Goal: Communication & Community: Share content

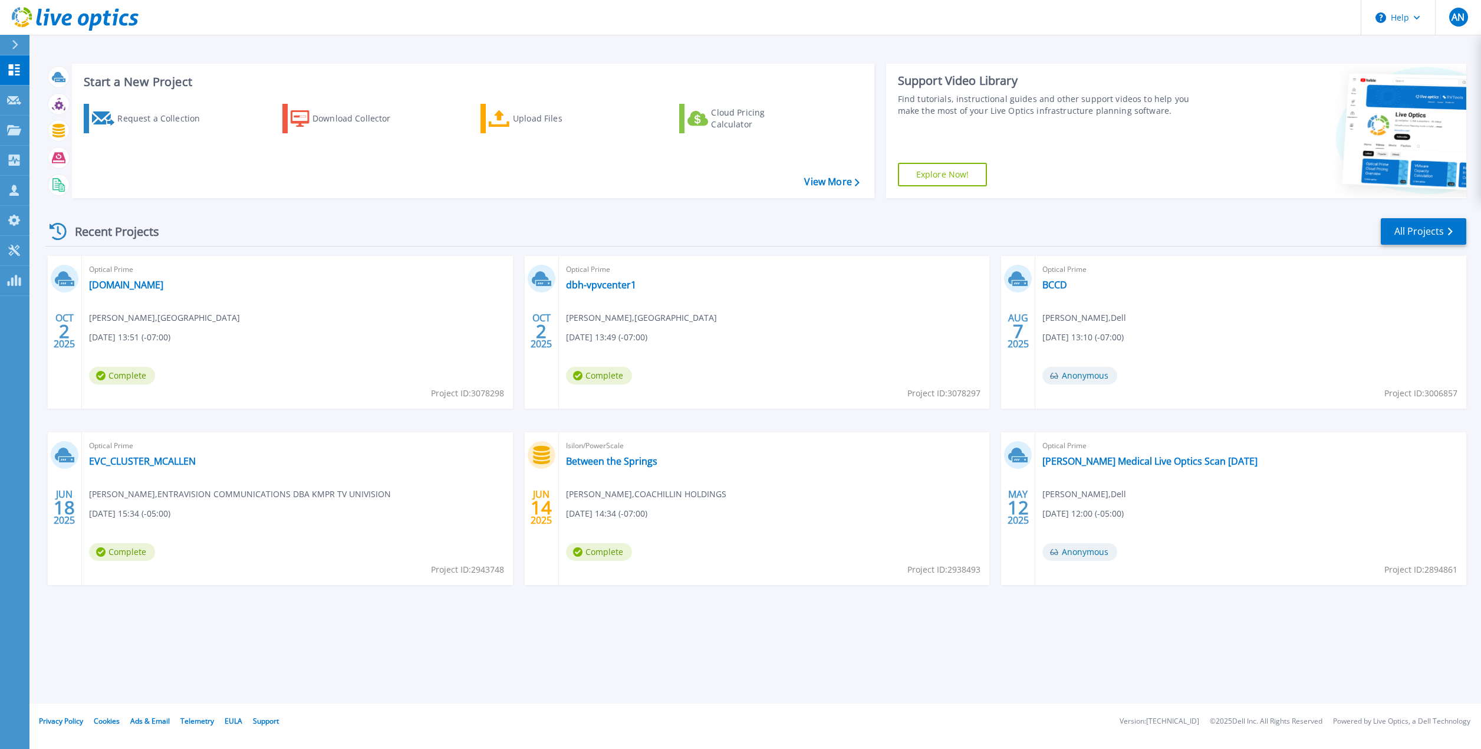
click at [800, 624] on div "Start a New Project Request a Collection Download Collector Upload Files Cloud …" at bounding box center [754, 351] width 1451 height 703
drag, startPoint x: 634, startPoint y: 624, endPoint x: 618, endPoint y: 490, distance: 134.7
click at [633, 624] on div "Start a New Project Request a Collection Download Collector Upload Files Cloud …" at bounding box center [754, 351] width 1451 height 703
click at [862, 681] on div "Start a New Project Request a Collection Download Collector Upload Files Cloud …" at bounding box center [754, 351] width 1451 height 703
click at [902, 508] on div "Isilon/PowerScale Between the Springs Kevin Kint , COACHILLIN HOLDINGS 06/14/20…" at bounding box center [774, 508] width 431 height 153
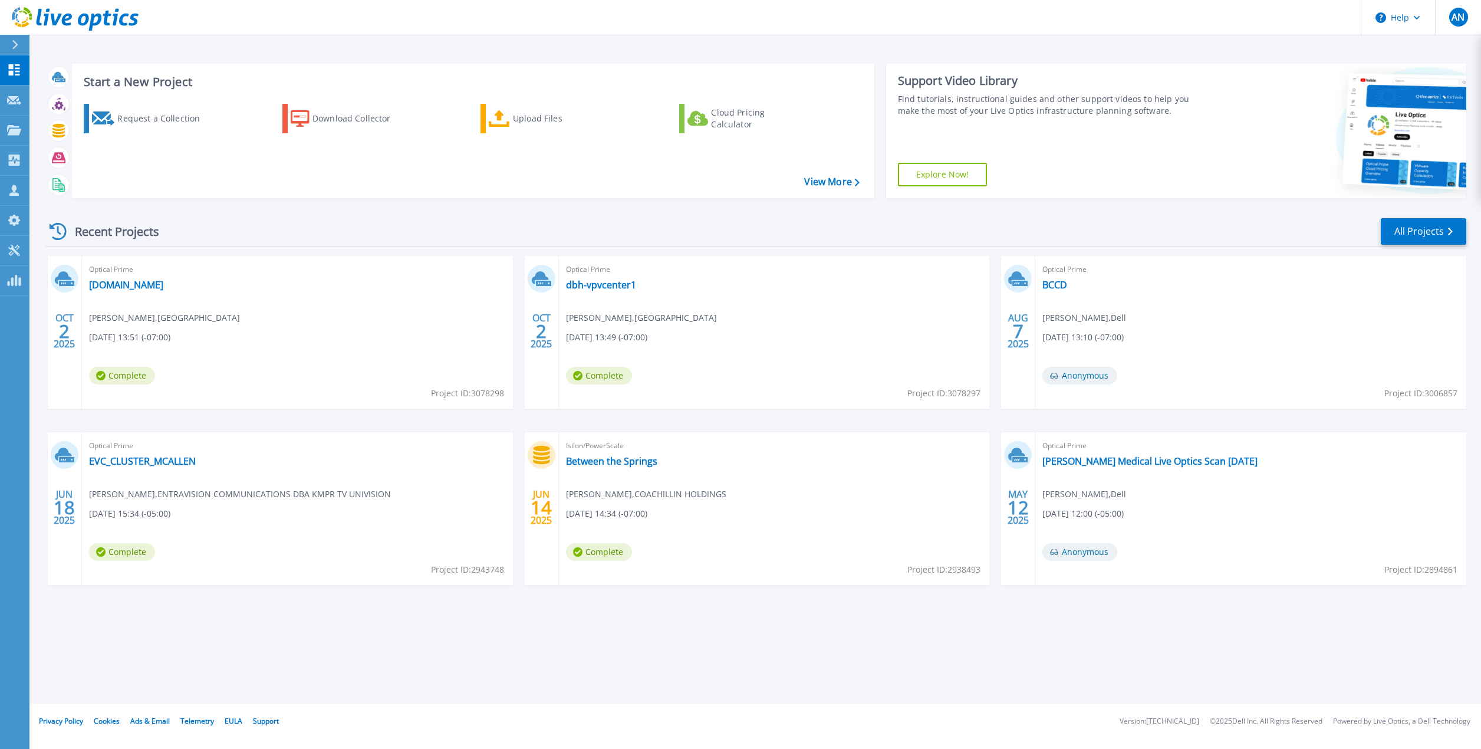
click at [925, 651] on div "Start a New Project Request a Collection Download Collector Upload Files Cloud …" at bounding box center [754, 351] width 1451 height 703
click at [163, 288] on link "[DOMAIN_NAME]" at bounding box center [126, 285] width 74 height 12
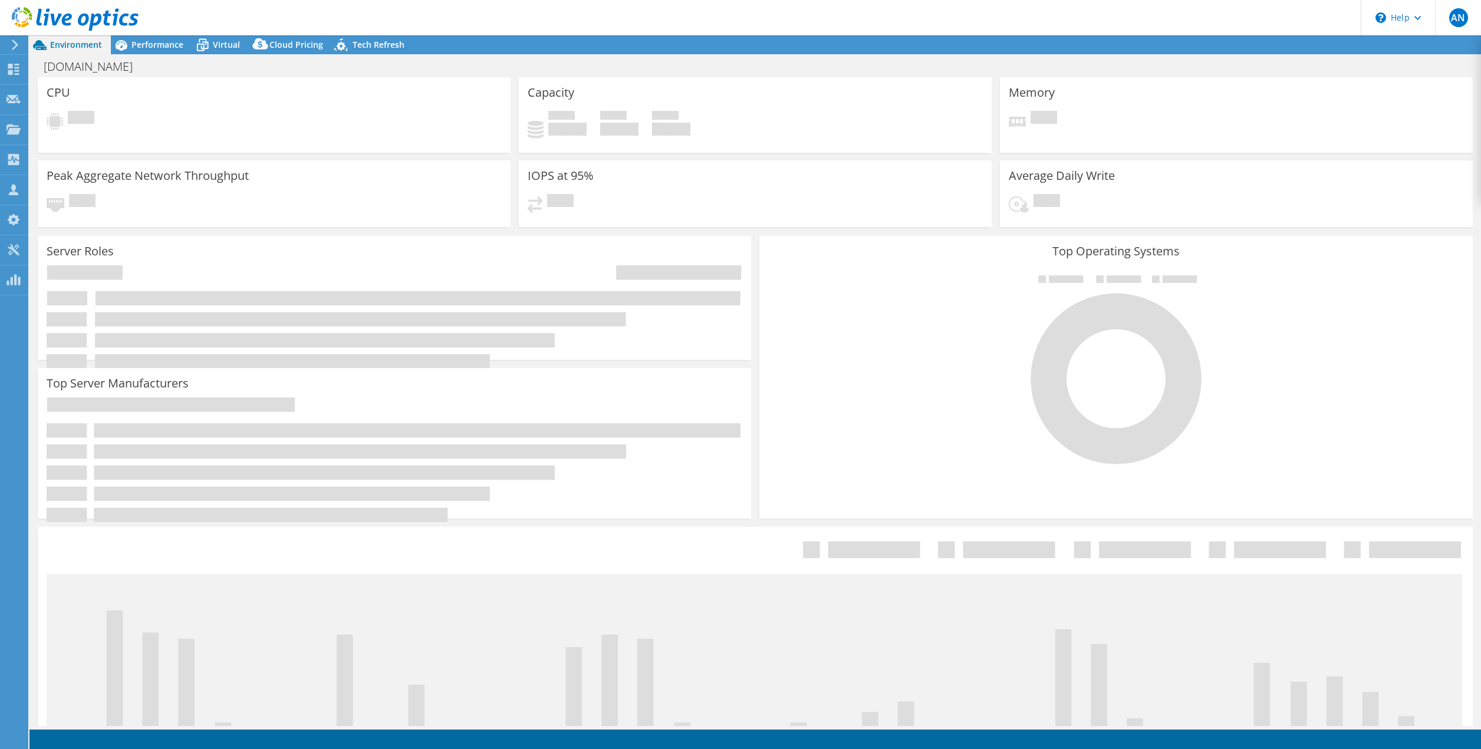
select select "USD"
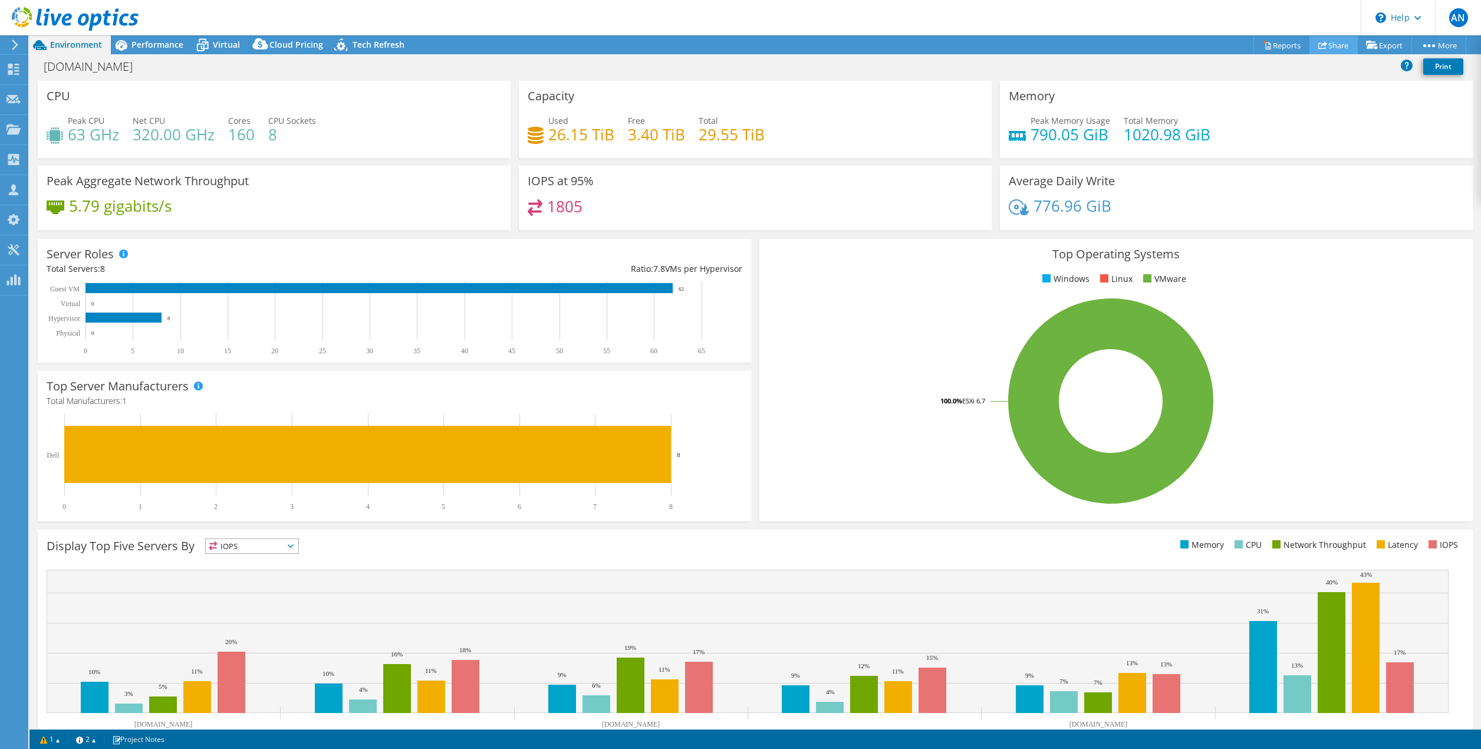
click at [1333, 52] on link "Share" at bounding box center [1333, 45] width 48 height 18
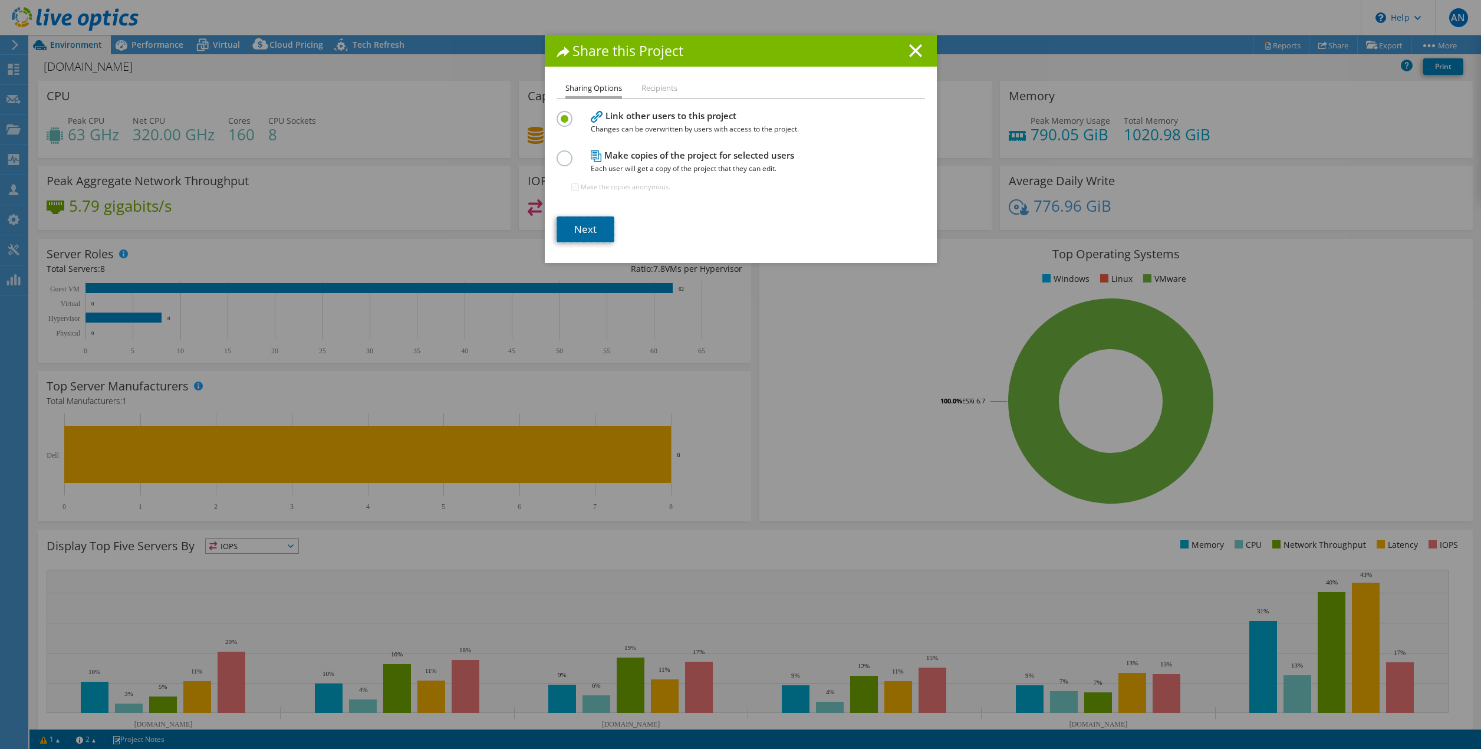
drag, startPoint x: 554, startPoint y: 232, endPoint x: 565, endPoint y: 233, distance: 10.6
click at [556, 233] on link "Next" at bounding box center [585, 229] width 58 height 26
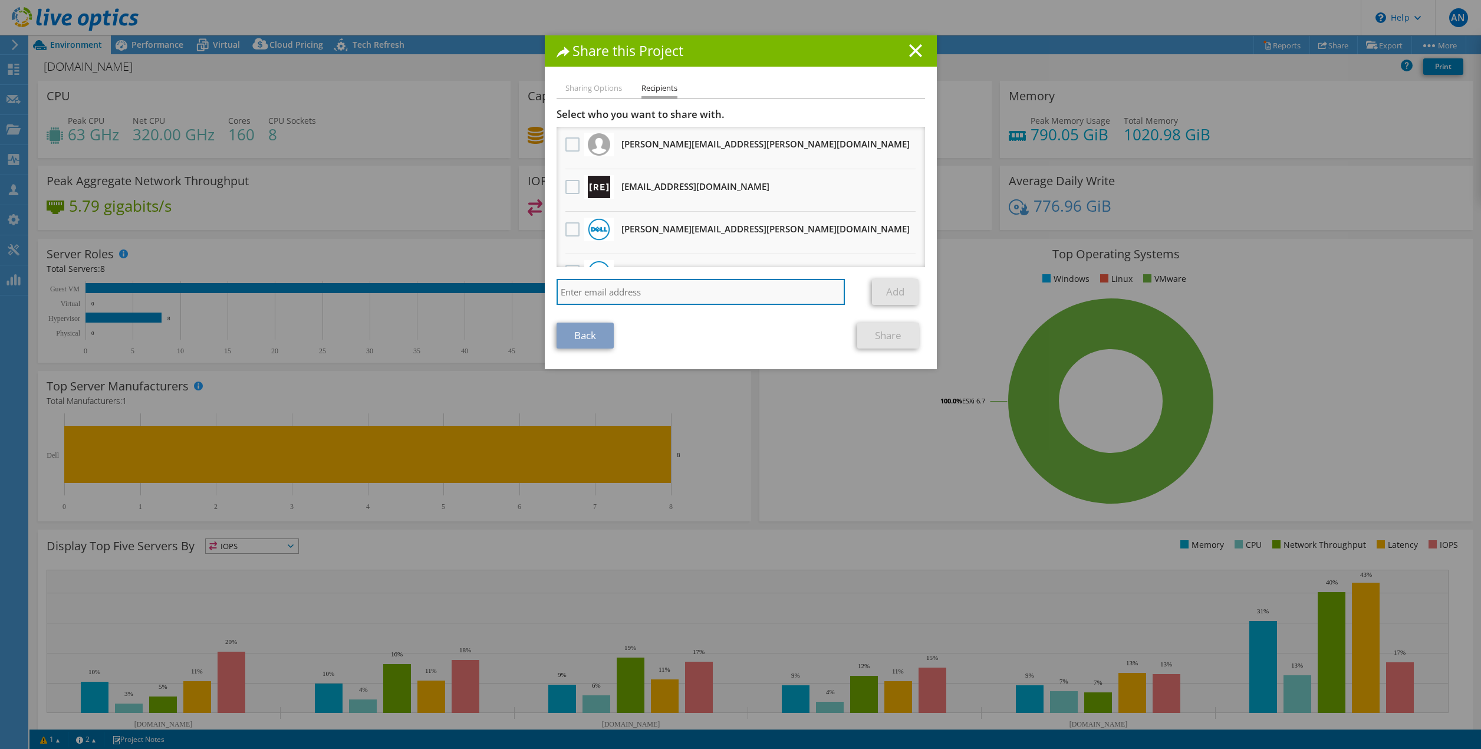
click at [622, 283] on input "search" at bounding box center [700, 292] width 289 height 26
click at [631, 289] on input "omid" at bounding box center [700, 292] width 289 height 26
paste input "boloori@redesign-group.com"
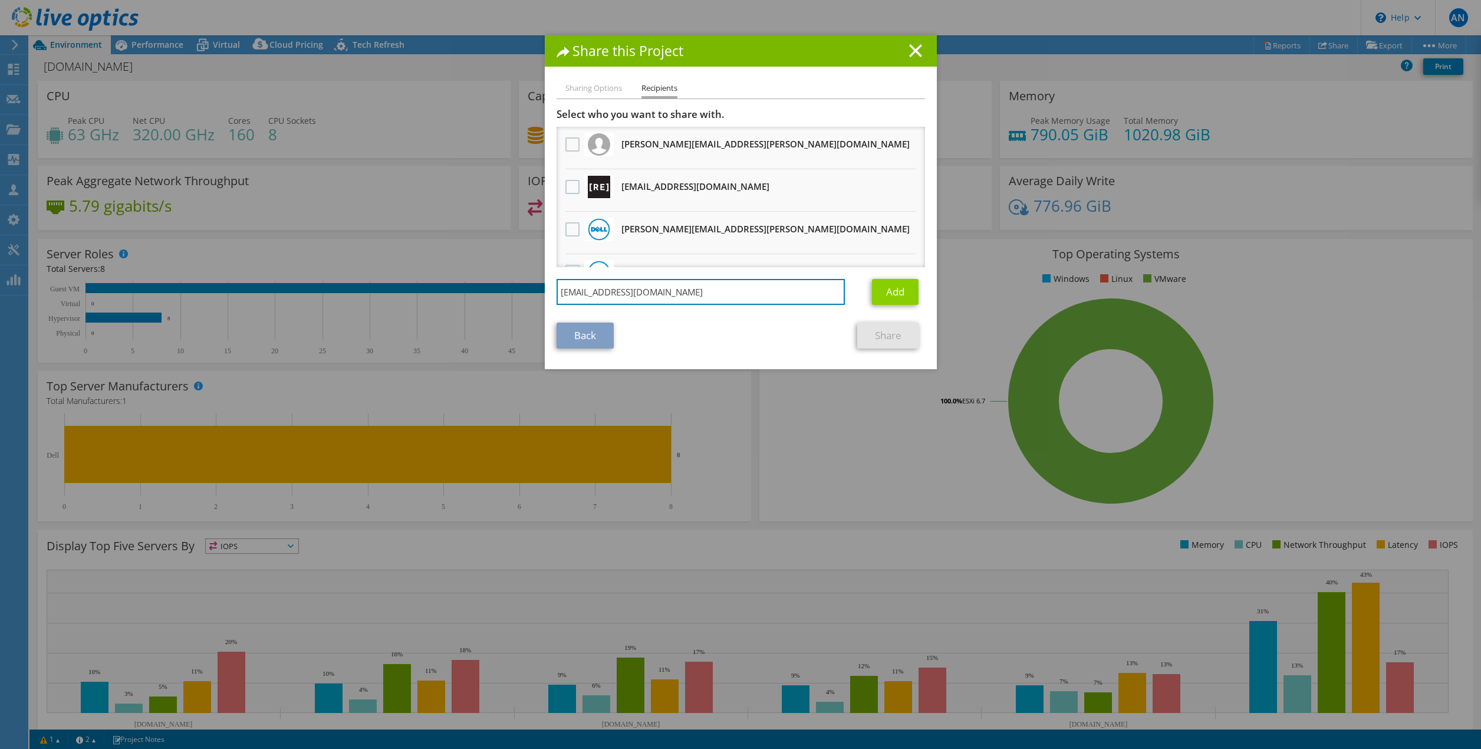
type input "oboloori@redesign-group.com"
click at [892, 288] on link "Add" at bounding box center [895, 292] width 47 height 26
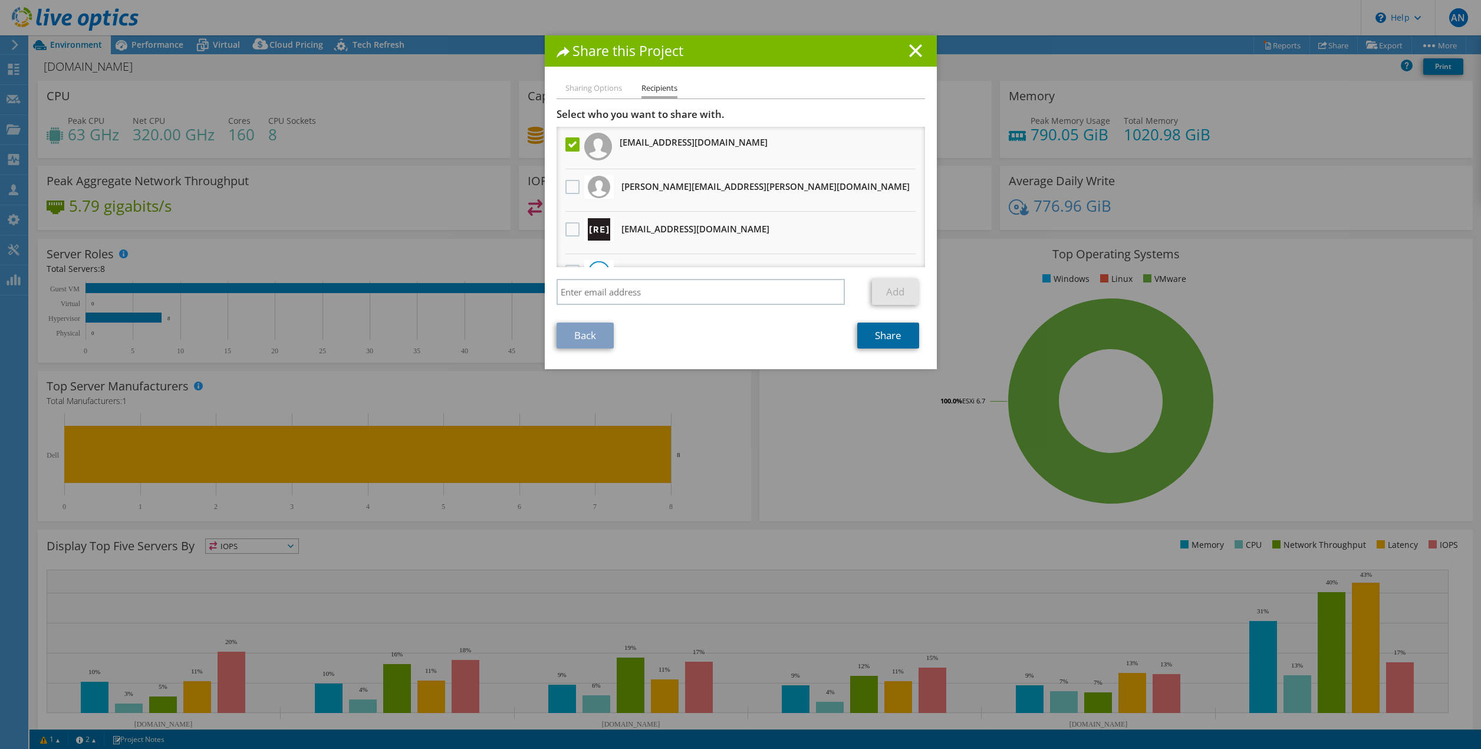
click at [876, 340] on link "Share" at bounding box center [888, 335] width 62 height 26
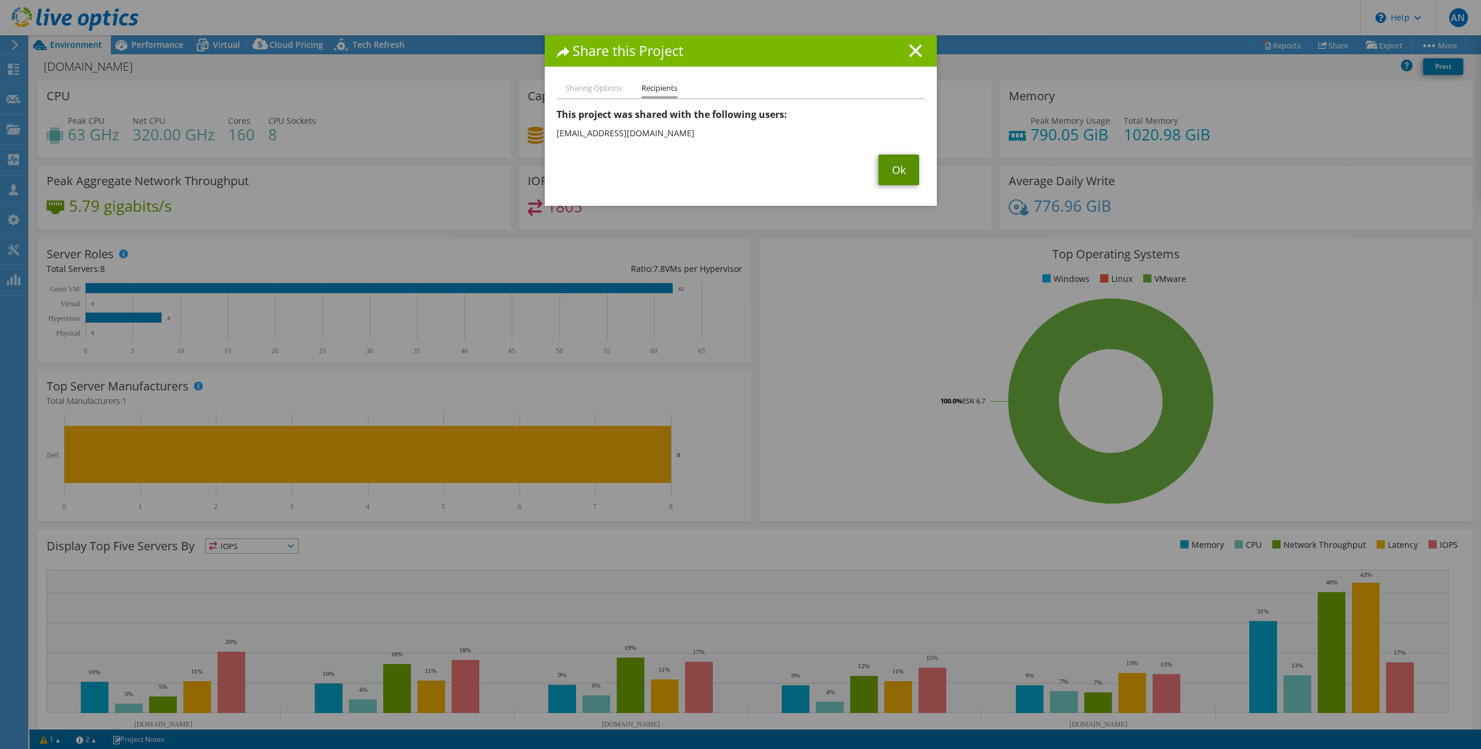
click at [902, 161] on link "Ok" at bounding box center [898, 169] width 41 height 31
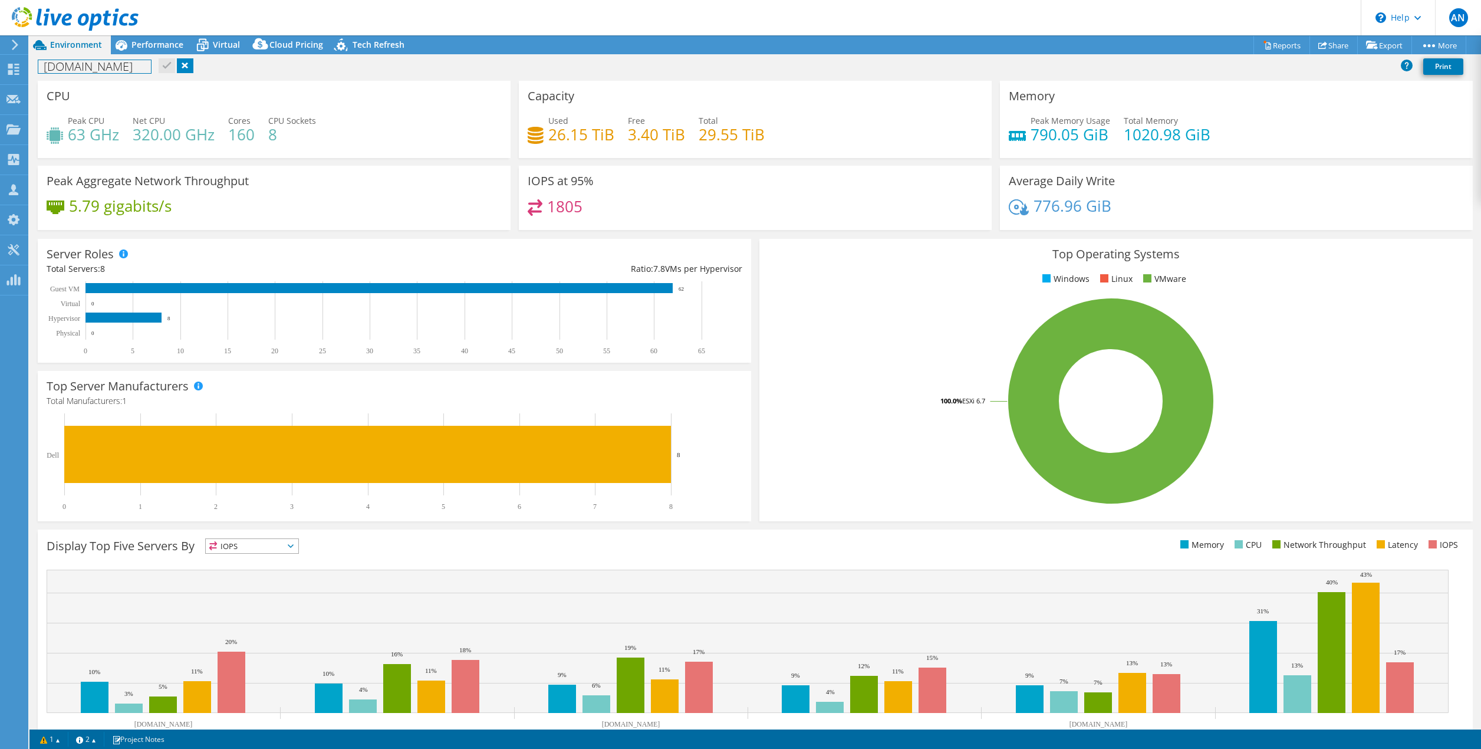
drag, startPoint x: 184, startPoint y: 62, endPoint x: 42, endPoint y: 66, distance: 141.5
click at [42, 66] on h1 "[DOMAIN_NAME]" at bounding box center [94, 66] width 113 height 13
copy h1 "[DOMAIN_NAME]"
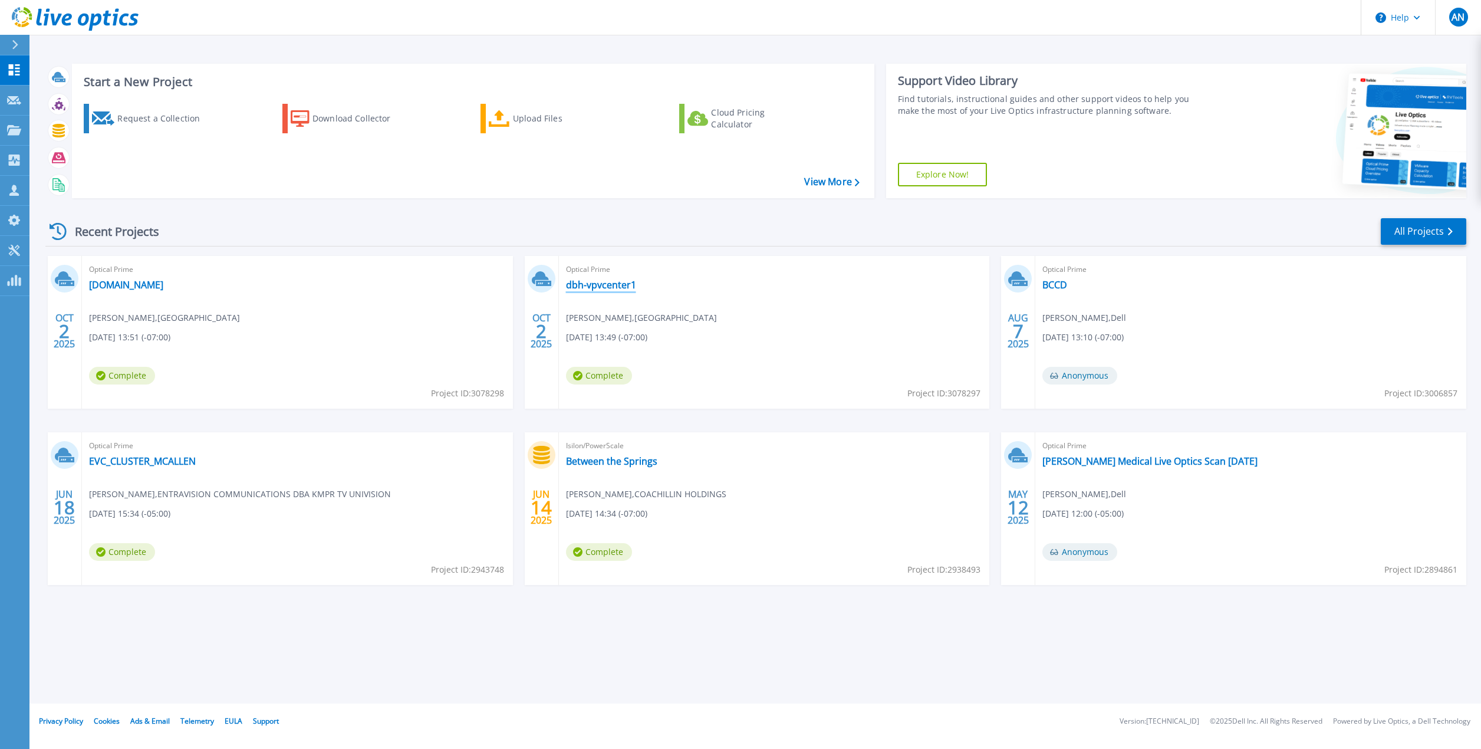
click at [587, 282] on link "dbh-vpvcenter1" at bounding box center [601, 285] width 70 height 12
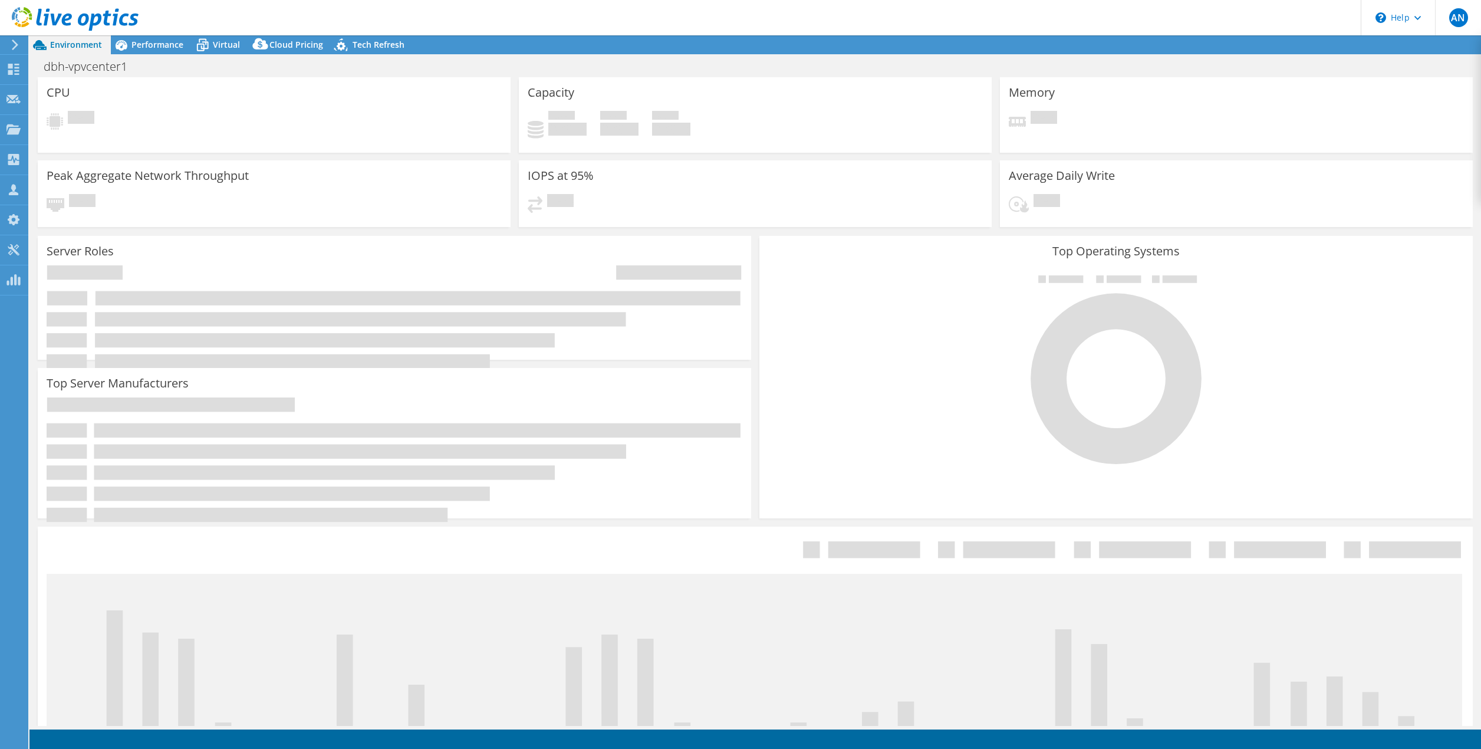
select select "USD"
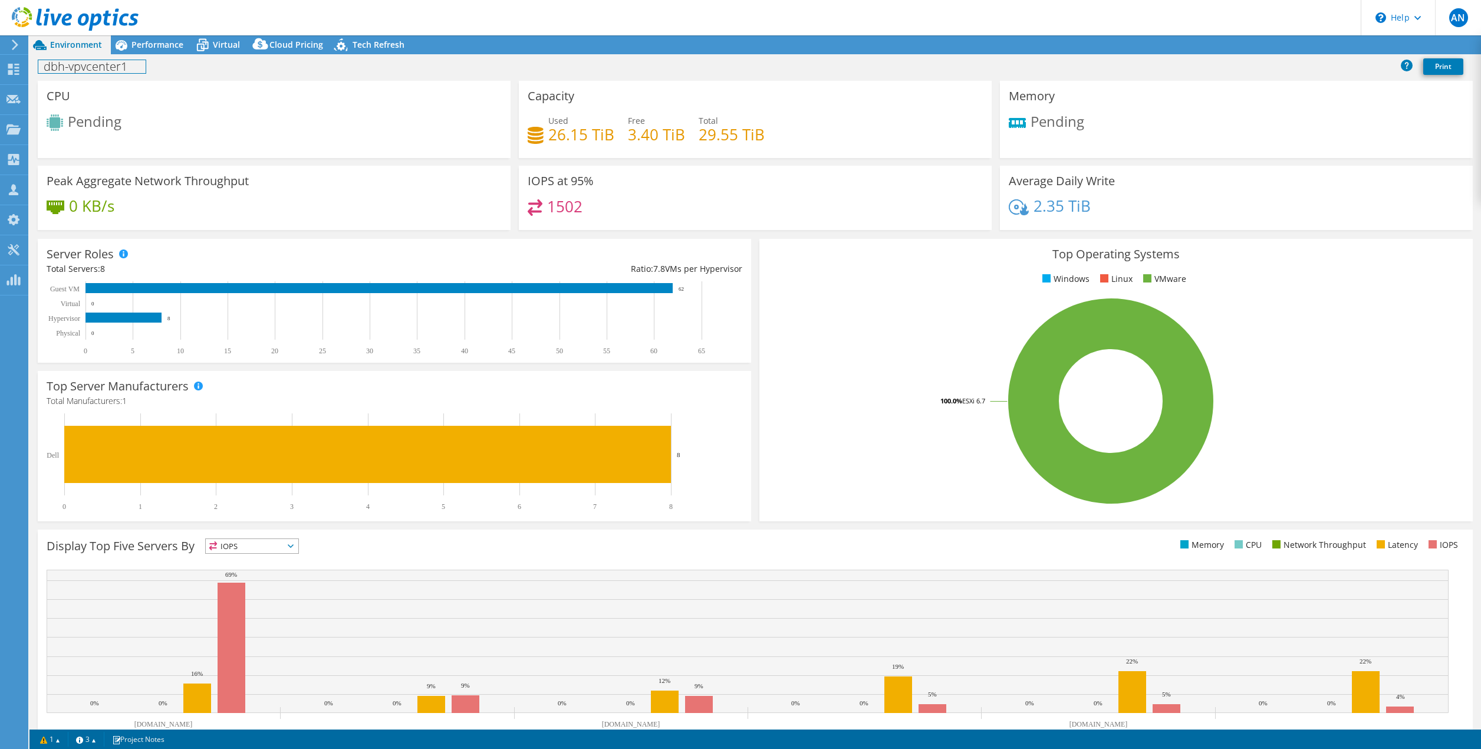
click at [120, 68] on h1 "dbh-vpvcenter1" at bounding box center [91, 66] width 107 height 13
drag, startPoint x: 136, startPoint y: 65, endPoint x: 37, endPoint y: 65, distance: 99.0
click at [37, 65] on div "dbh-vpvcenter1 Print" at bounding box center [754, 66] width 1451 height 22
copy h1 "dbh-vpvcenter1"
click at [303, 101] on div "CPU Pending" at bounding box center [274, 119] width 473 height 77
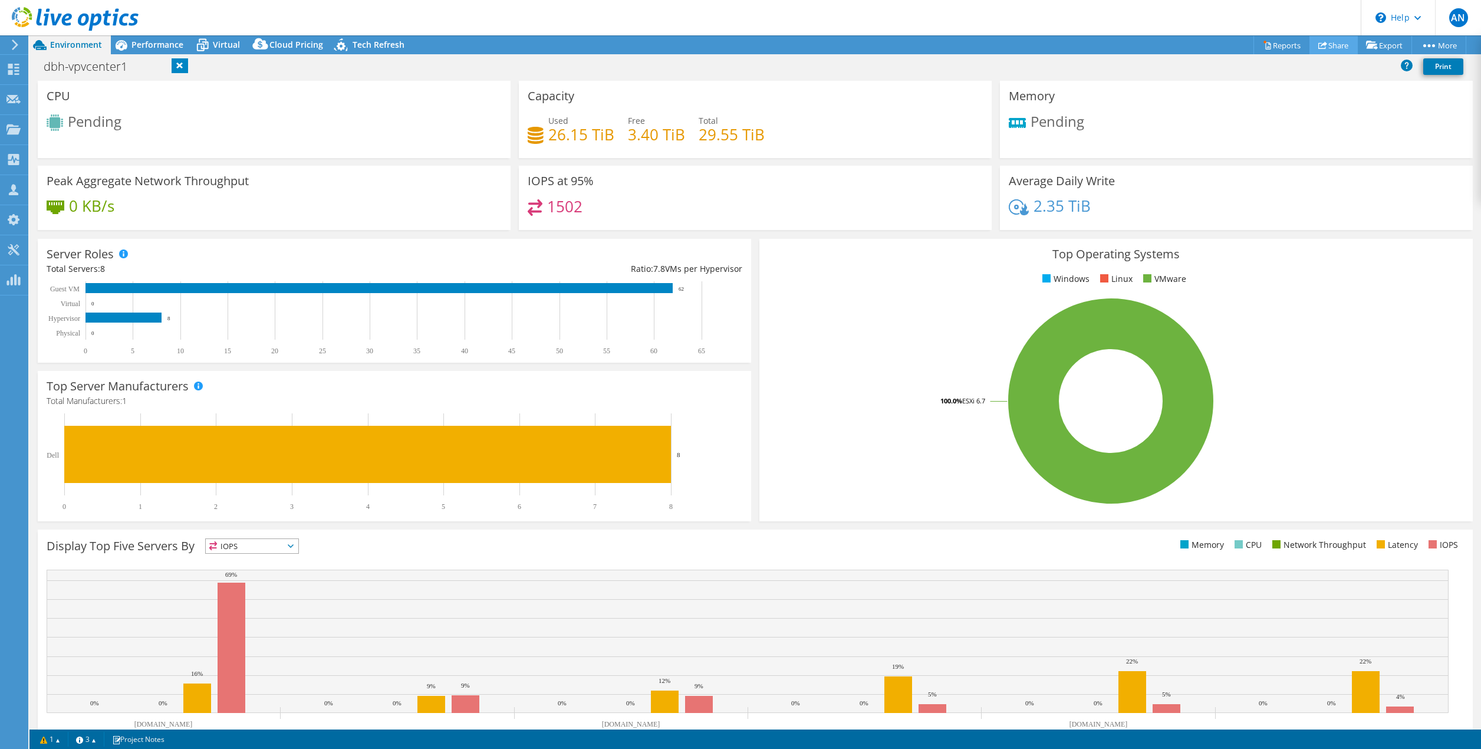
click at [1324, 45] on link "Share" at bounding box center [1333, 45] width 48 height 18
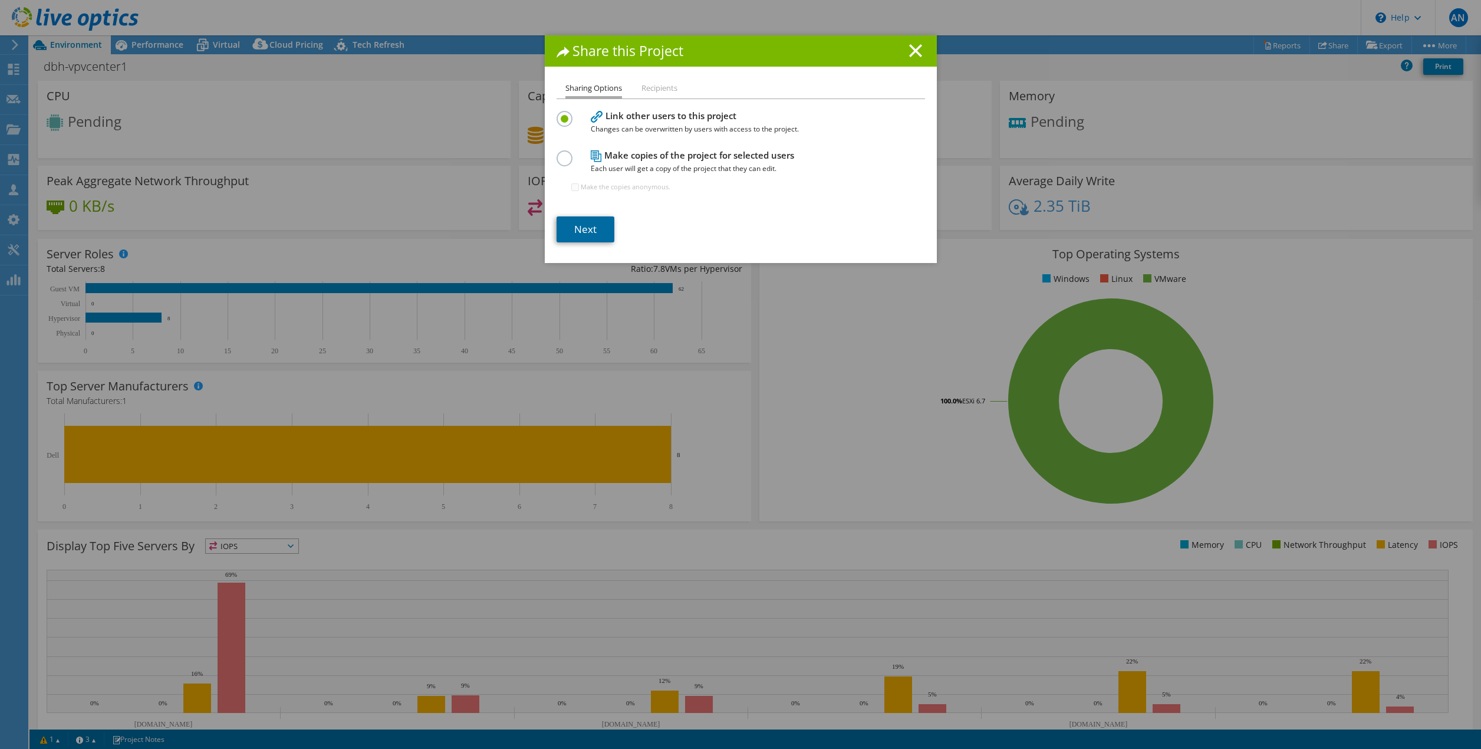
click at [589, 222] on link "Next" at bounding box center [585, 229] width 58 height 26
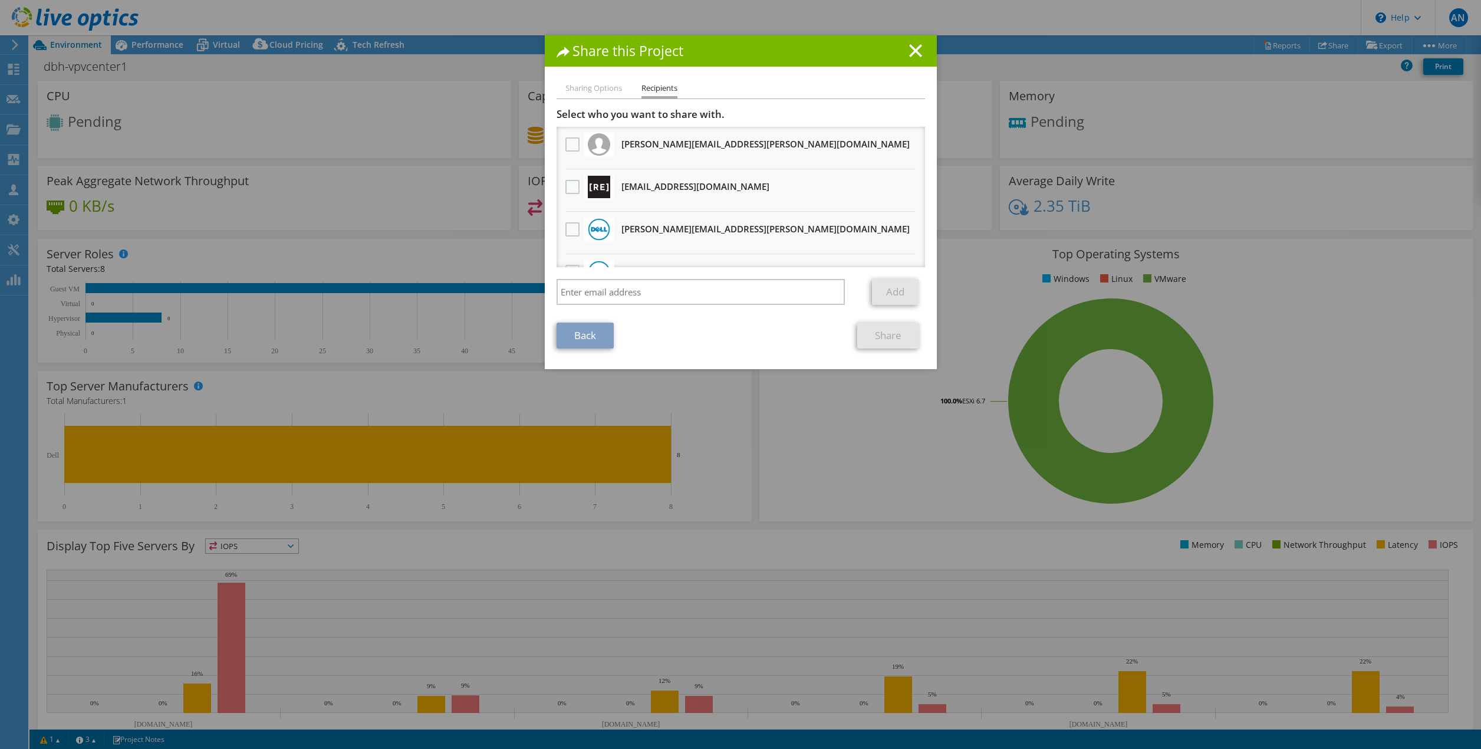
click at [634, 184] on h3 "oboloori@redesign-group.com Will receive an anonymous copy" at bounding box center [695, 186] width 148 height 19
click at [572, 184] on label at bounding box center [573, 187] width 17 height 14
click at [0, 0] on input "checkbox" at bounding box center [0, 0] width 0 height 0
click at [899, 336] on link "Share" at bounding box center [888, 335] width 62 height 26
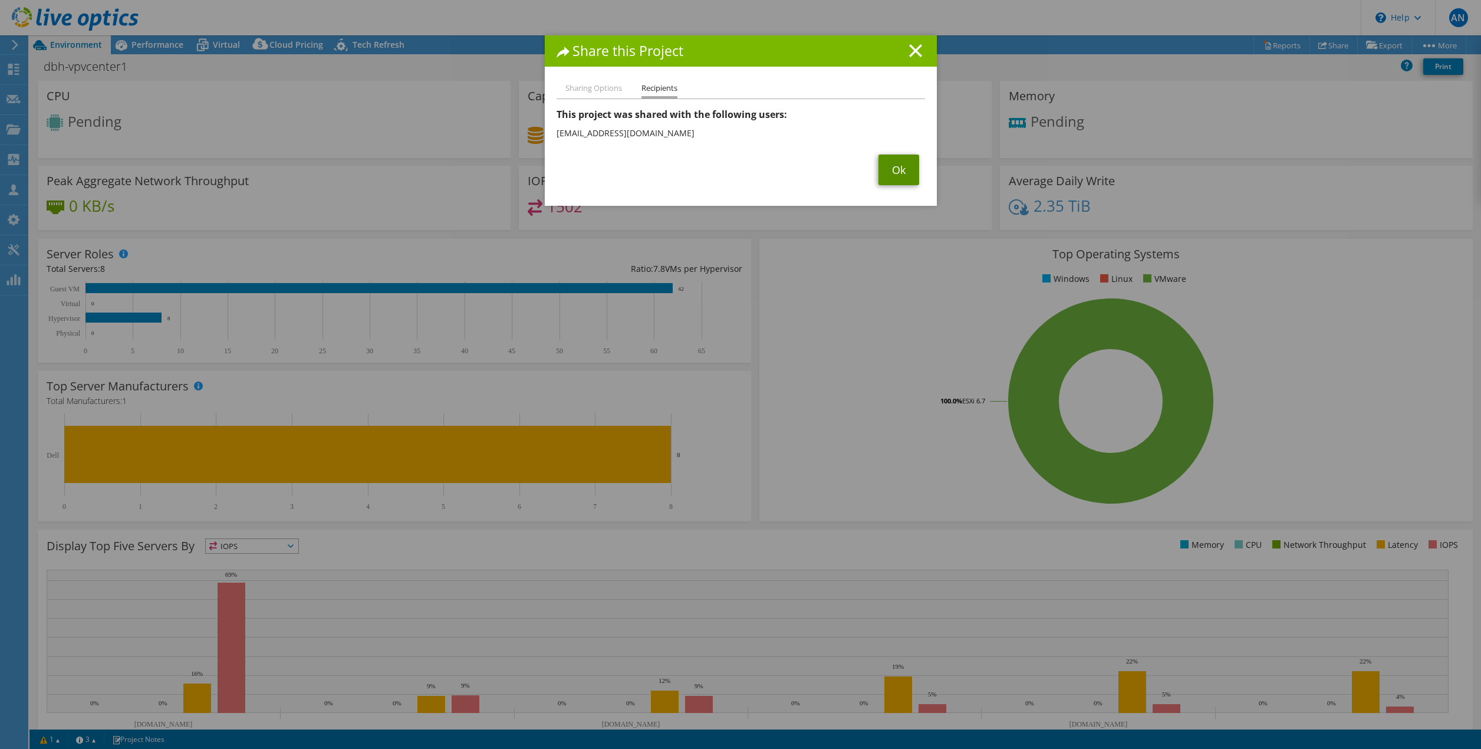
click at [887, 170] on link "Ok" at bounding box center [898, 169] width 41 height 31
